Goal: Transaction & Acquisition: Purchase product/service

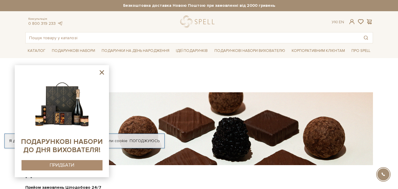
click at [101, 71] on icon at bounding box center [101, 72] width 7 height 7
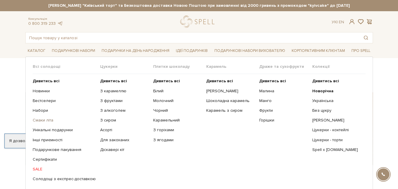
scroll to position [29, 0]
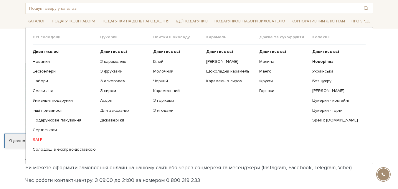
click at [37, 140] on link "SALE" at bounding box center [64, 139] width 63 height 5
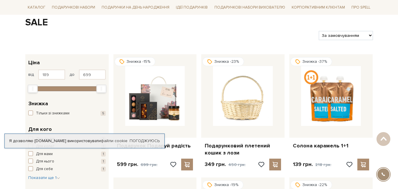
scroll to position [118, 0]
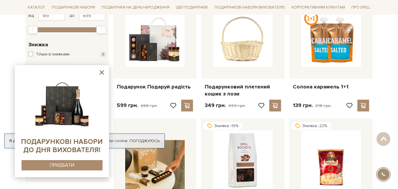
click at [99, 72] on icon at bounding box center [101, 72] width 7 height 7
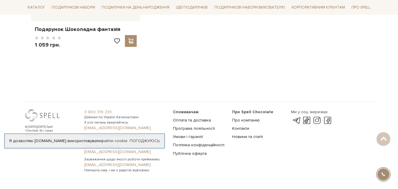
scroll to position [485, 0]
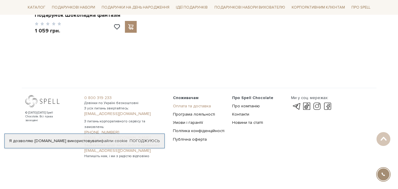
click at [200, 107] on link "Оплата та доставка" at bounding box center [192, 105] width 38 height 5
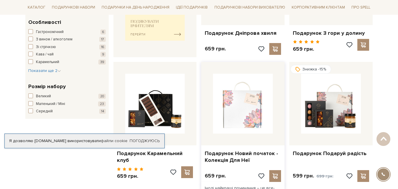
scroll to position [265, 0]
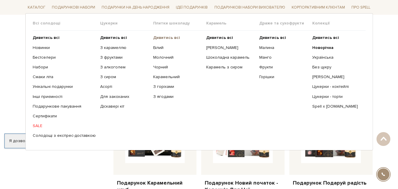
click at [171, 37] on b "Дивитись всі" at bounding box center [166, 37] width 27 height 5
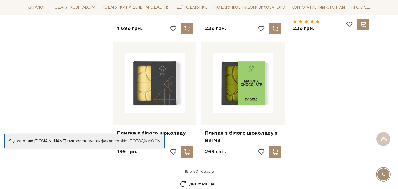
scroll to position [795, 0]
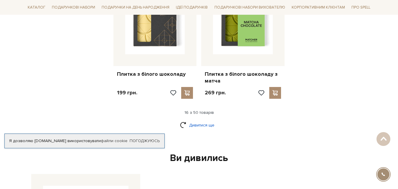
click at [202, 120] on link "Дивитися ще" at bounding box center [199, 125] width 38 height 10
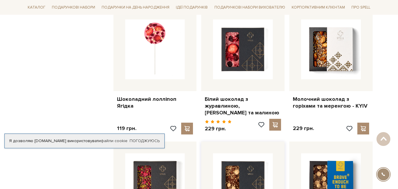
scroll to position [1208, 0]
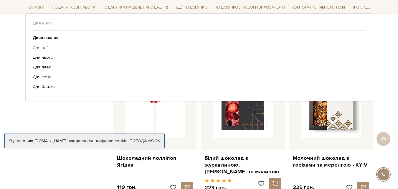
click at [48, 46] on link "Для неї" at bounding box center [197, 47] width 328 height 5
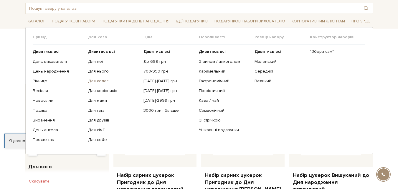
click at [90, 80] on link "Для колег" at bounding box center [113, 80] width 51 height 5
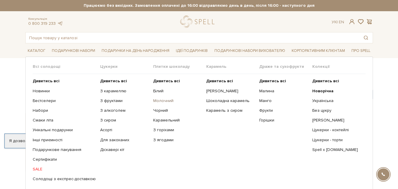
click at [156, 101] on link "Молочний" at bounding box center [177, 100] width 49 height 5
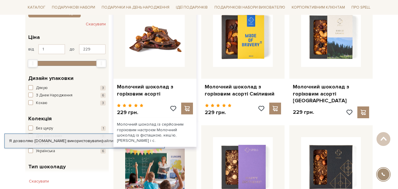
click at [151, 57] on img at bounding box center [155, 37] width 60 height 60
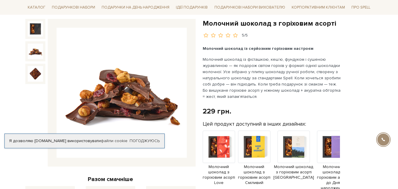
click at [35, 54] on img at bounding box center [35, 51] width 15 height 15
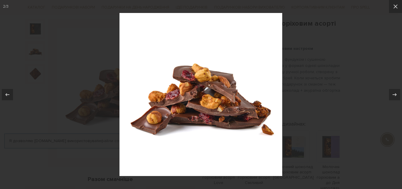
click at [292, 83] on div at bounding box center [201, 94] width 402 height 189
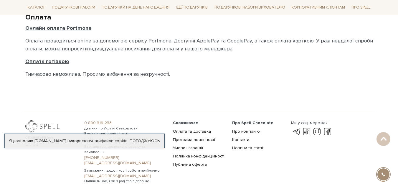
scroll to position [408, 0]
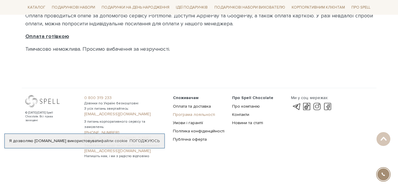
click at [189, 115] on link "Програма лояльності" at bounding box center [194, 114] width 42 height 5
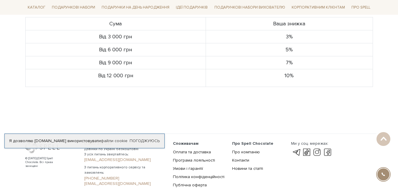
scroll to position [252, 0]
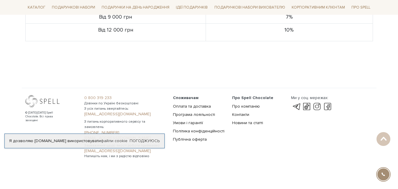
click at [189, 97] on span "Споживачам" at bounding box center [186, 97] width 26 height 5
click at [189, 123] on link "Умови і гарантії" at bounding box center [188, 122] width 30 height 5
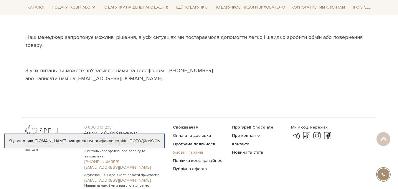
scroll to position [348, 0]
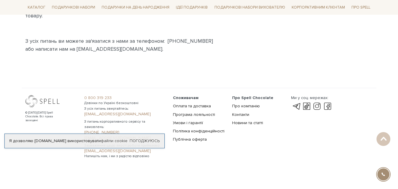
click at [43, 103] on div at bounding box center [45, 101] width 40 height 12
click at [250, 106] on link "Про компанію" at bounding box center [246, 105] width 28 height 5
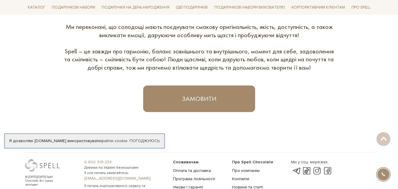
scroll to position [383, 0]
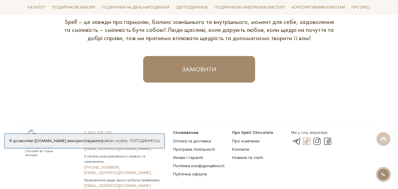
click at [310, 140] on link at bounding box center [307, 141] width 10 height 7
click at [315, 141] on link at bounding box center [317, 141] width 10 height 7
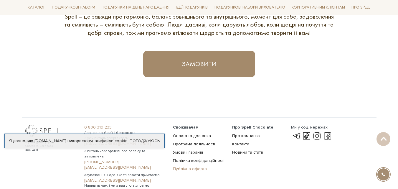
scroll to position [329, 0]
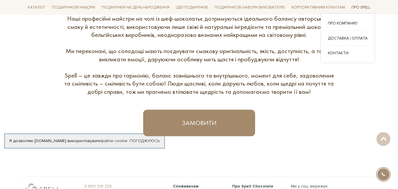
click at [349, 8] on link "Про Spell" at bounding box center [361, 7] width 24 height 9
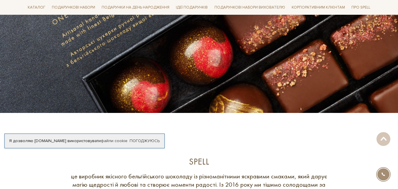
scroll to position [35, 0]
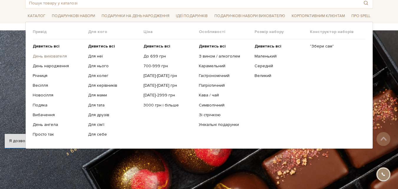
click at [59, 58] on link "День вихователя" at bounding box center [58, 56] width 51 height 5
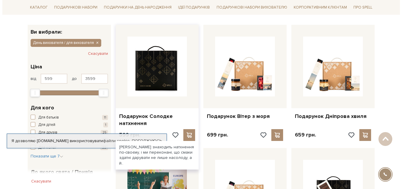
scroll to position [147, 0]
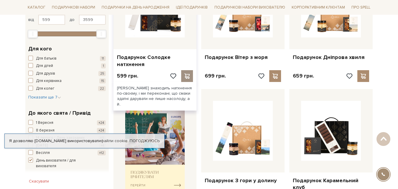
click at [185, 78] on span at bounding box center [187, 75] width 7 height 5
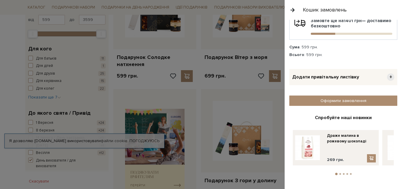
scroll to position [27, 0]
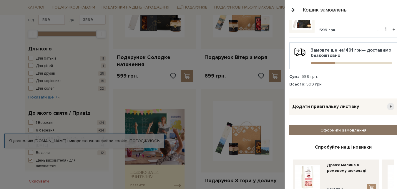
click at [338, 129] on link "Оформити замовлення" at bounding box center [344, 130] width 108 height 10
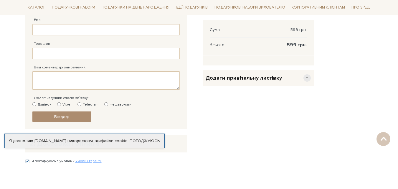
scroll to position [236, 0]
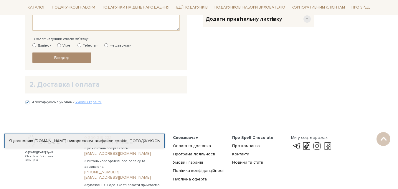
click at [99, 89] on h2 "2. Доставка і оплата" at bounding box center [105, 84] width 153 height 9
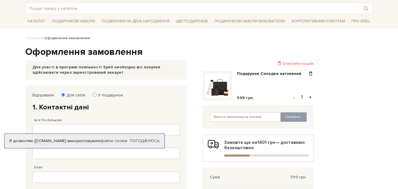
scroll to position [0, 0]
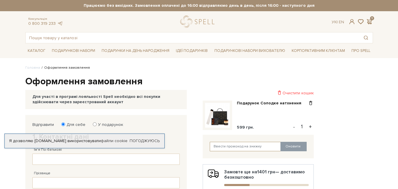
click at [227, 145] on input "text" at bounding box center [245, 146] width 71 height 9
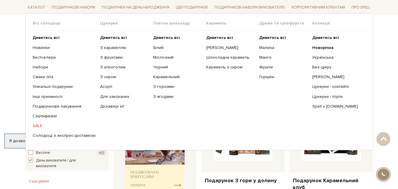
click at [164, 60] on ul "Дивитись всі Білий Молочний Чорний Карамельний З горіхами" at bounding box center [179, 87] width 53 height 112
click at [165, 57] on link "Молочний" at bounding box center [177, 57] width 49 height 5
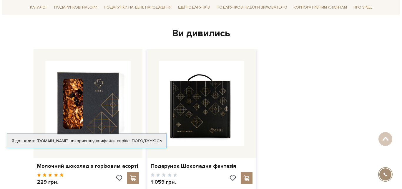
scroll to position [972, 0]
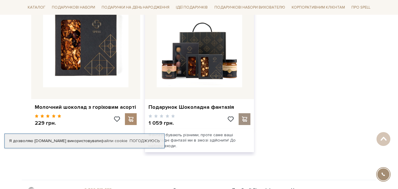
click at [244, 116] on span at bounding box center [244, 118] width 7 height 5
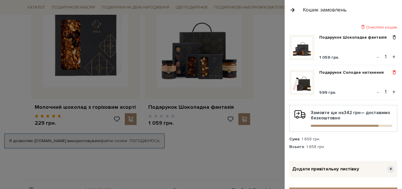
click at [394, 72] on span at bounding box center [395, 72] width 6 height 5
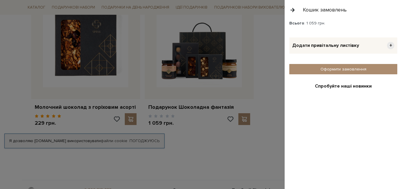
scroll to position [0, 0]
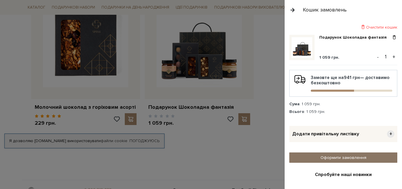
click at [356, 161] on link "Оформити замовлення" at bounding box center [344, 157] width 108 height 10
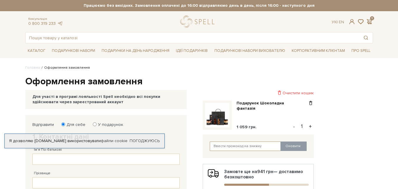
click at [257, 143] on input "text" at bounding box center [245, 145] width 71 height 9
type input "SweetGift"
click at [293, 146] on button "Оновити" at bounding box center [293, 145] width 26 height 9
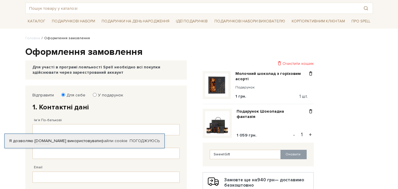
scroll to position [59, 0]
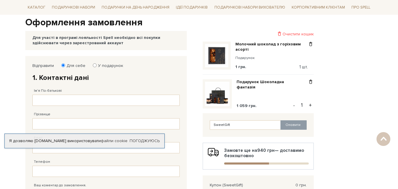
click at [309, 108] on button "+" at bounding box center [310, 105] width 7 height 9
type input "2"
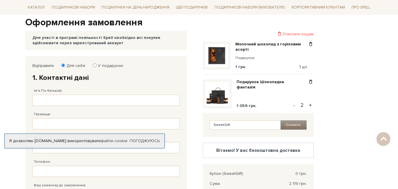
click at [294, 126] on button "Оновити" at bounding box center [293, 124] width 26 height 9
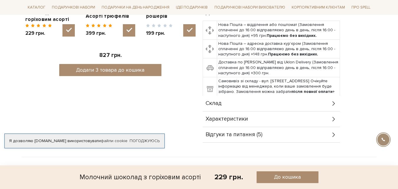
scroll to position [324, 0]
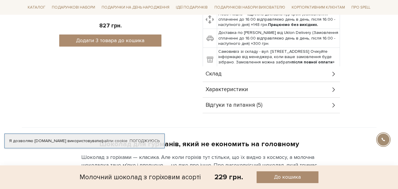
click at [334, 78] on div "Склад" at bounding box center [271, 73] width 137 height 15
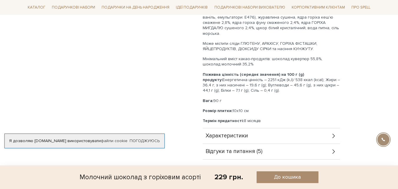
scroll to position [471, 0]
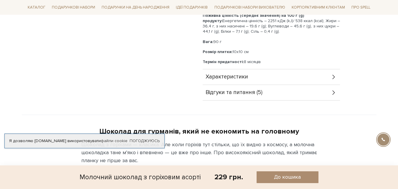
click at [328, 81] on div "Характеристики" at bounding box center [271, 76] width 137 height 15
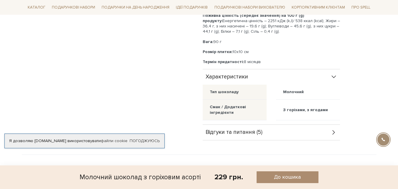
scroll to position [501, 0]
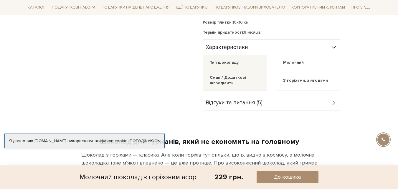
click at [329, 100] on div "Відгуки та питання (5)" at bounding box center [271, 102] width 137 height 15
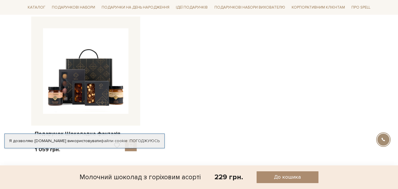
scroll to position [943, 0]
